Goal: Task Accomplishment & Management: Use online tool/utility

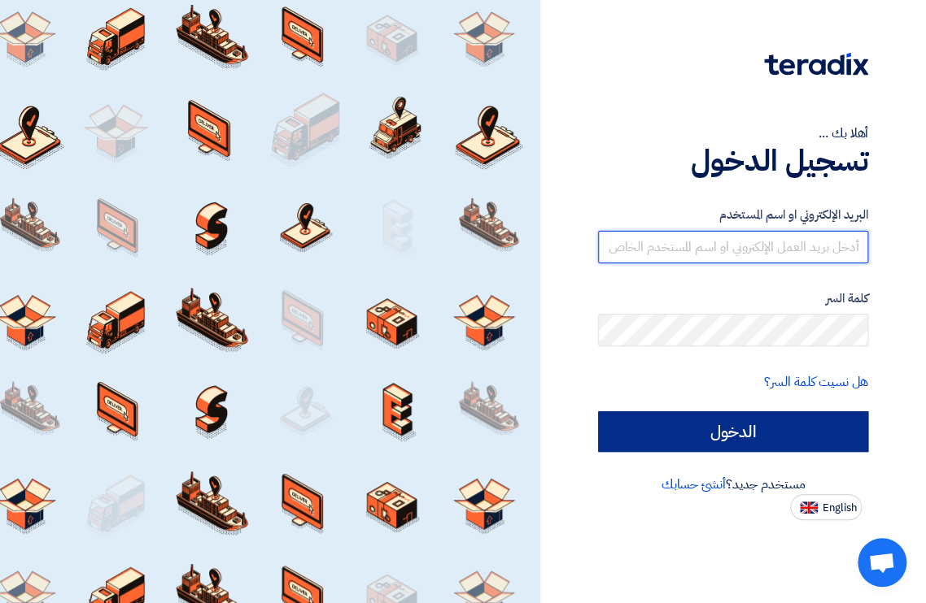
type input "[EMAIL_ADDRESS][DOMAIN_NAME]"
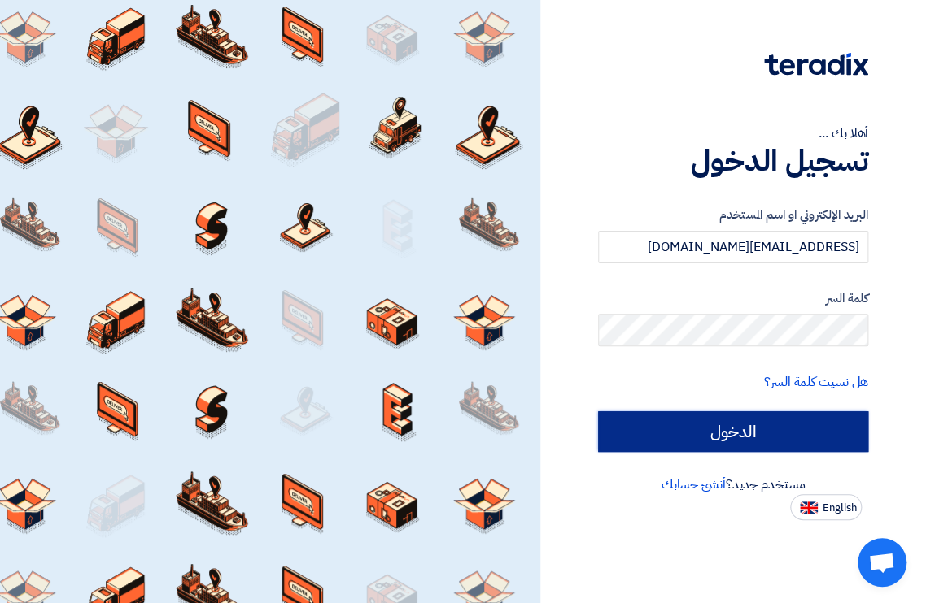
click at [737, 431] on input "الدخول" at bounding box center [733, 432] width 270 height 41
type input "Sign in"
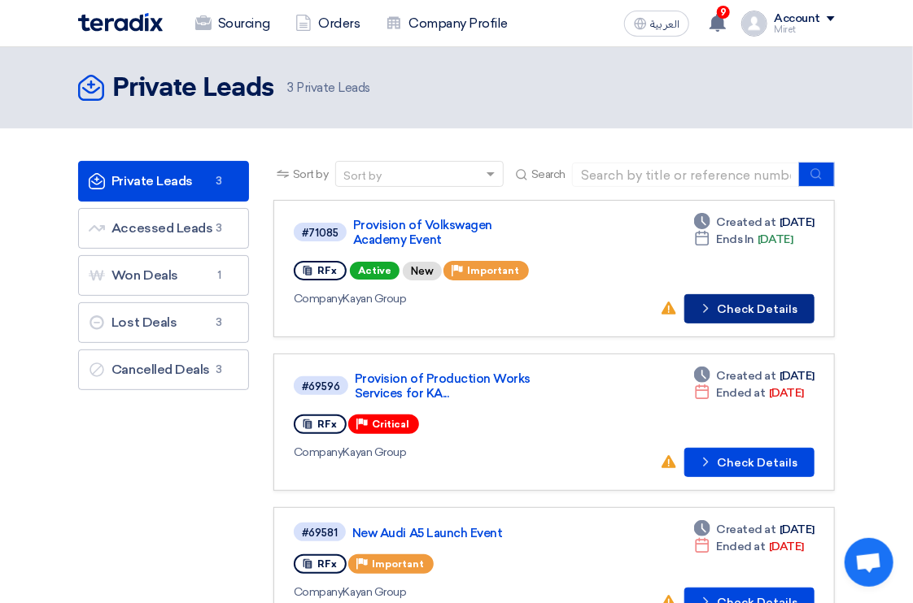
click at [751, 303] on button "Check details Check Details" at bounding box center [749, 308] width 130 height 29
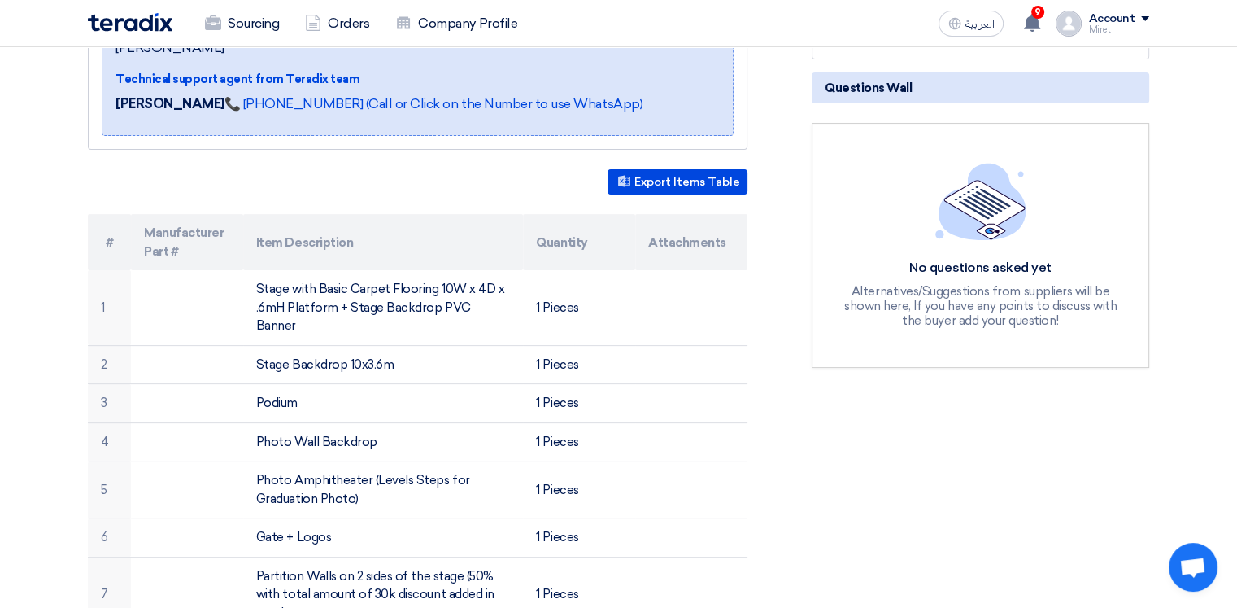
scroll to position [325, 0]
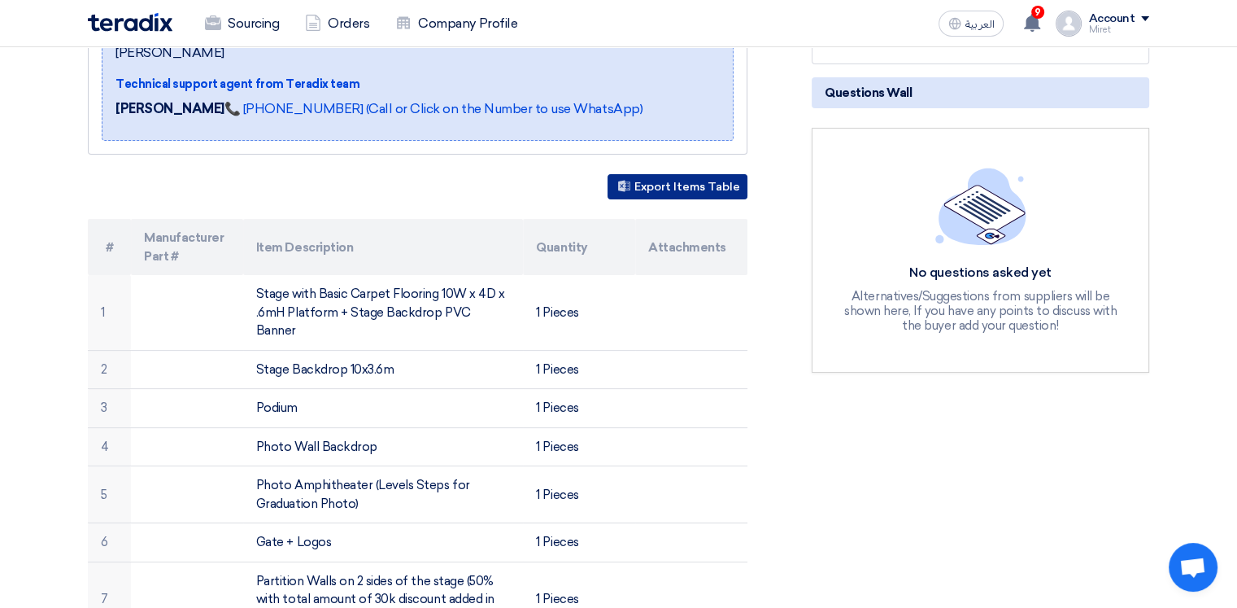
click at [679, 174] on button "Export Items Table" at bounding box center [678, 186] width 140 height 25
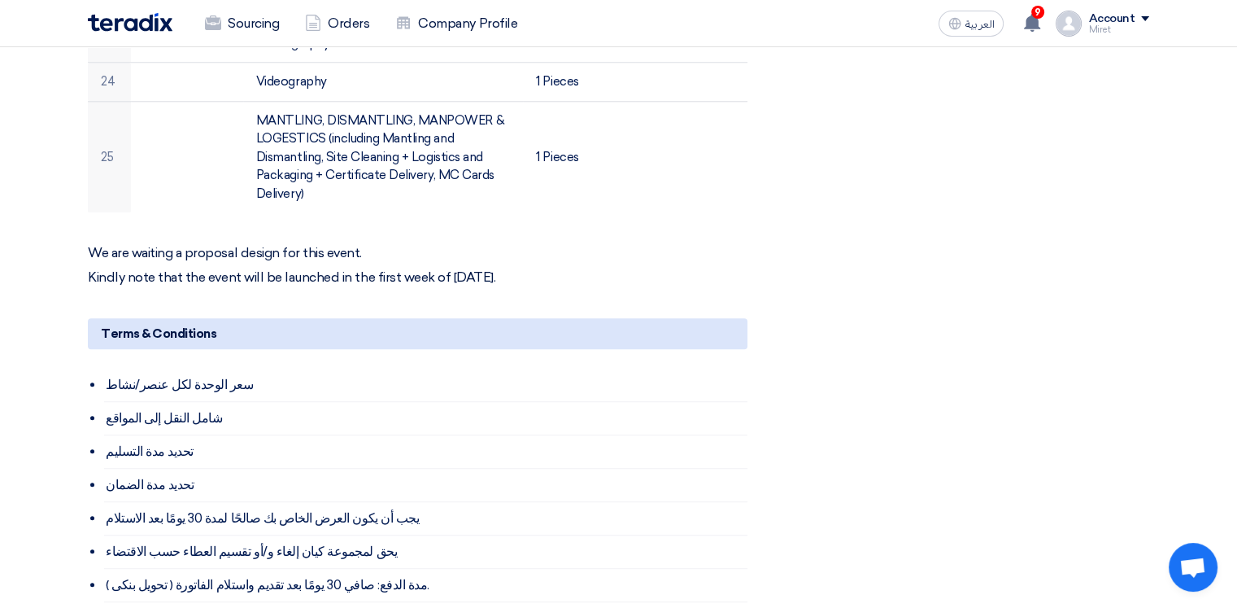
scroll to position [1708, 0]
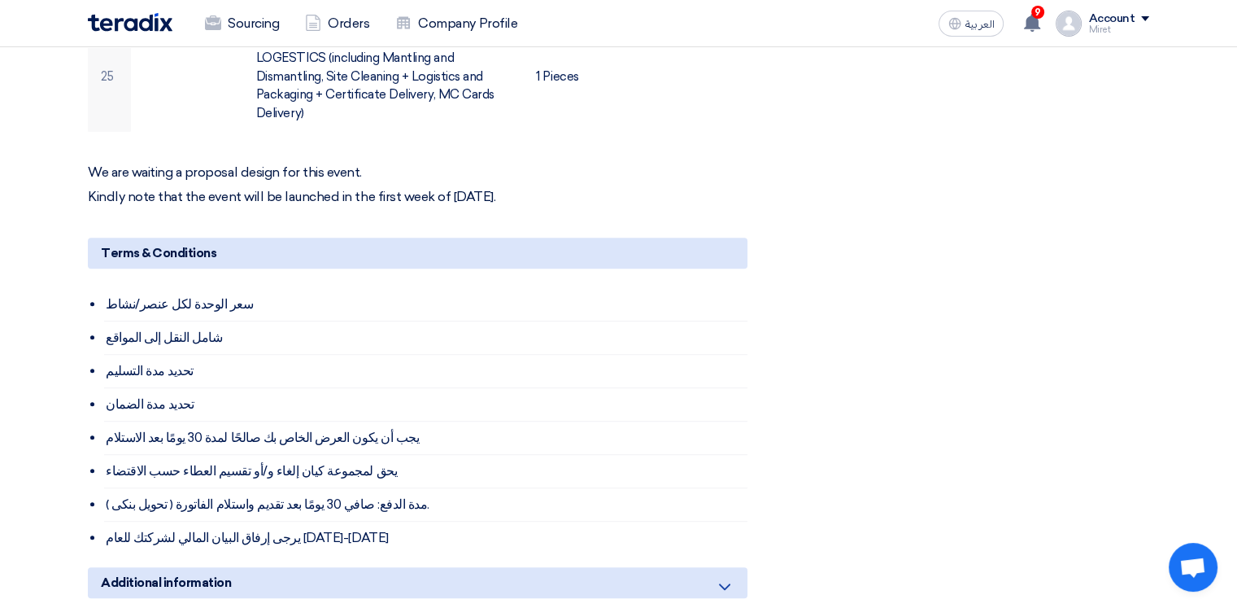
drag, startPoint x: 91, startPoint y: 125, endPoint x: 569, endPoint y: 150, distance: 478.9
click at [569, 164] on div "We are waiting a proposal design for this event. Kindly note that the event wil…" at bounding box center [418, 184] width 660 height 41
copy div "We are waiting a proposal design for this event. Kindly note that the event wil…"
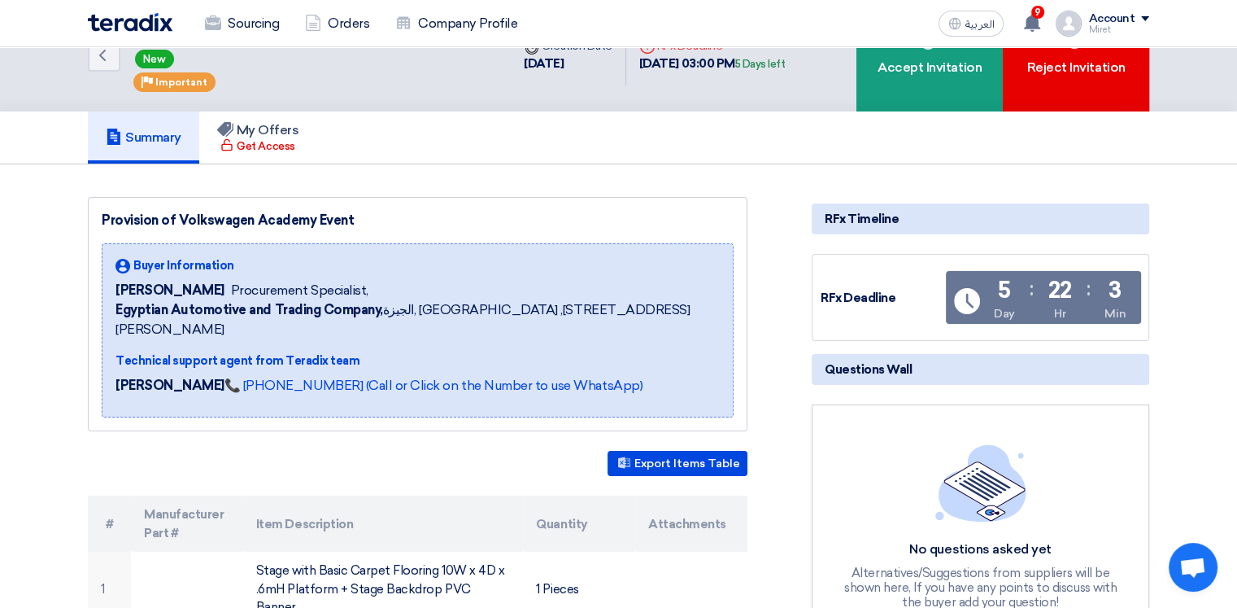
scroll to position [0, 0]
